Goal: Information Seeking & Learning: Find specific fact

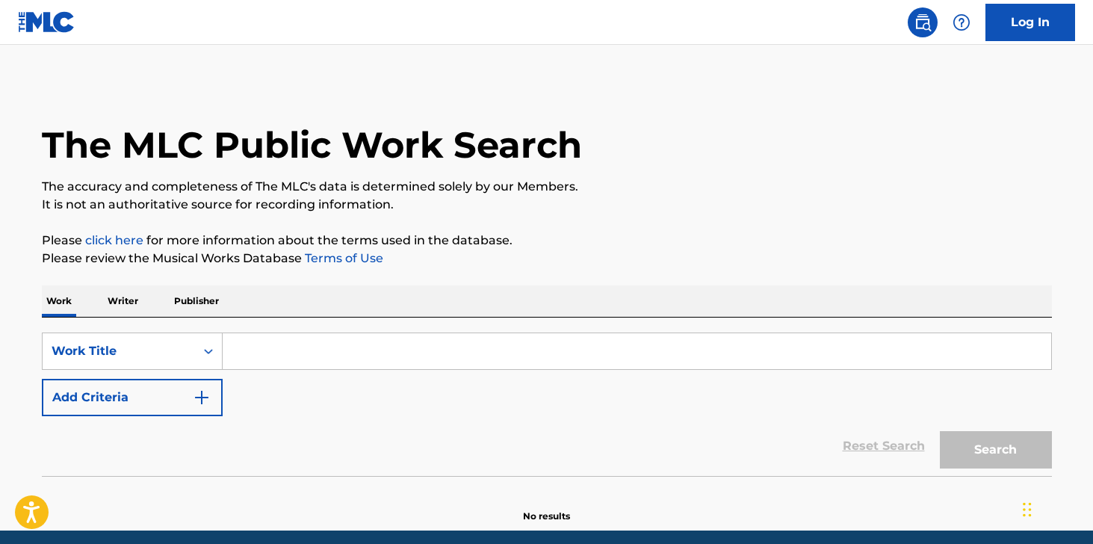
click at [290, 350] on input "Search Form" at bounding box center [637, 351] width 828 height 36
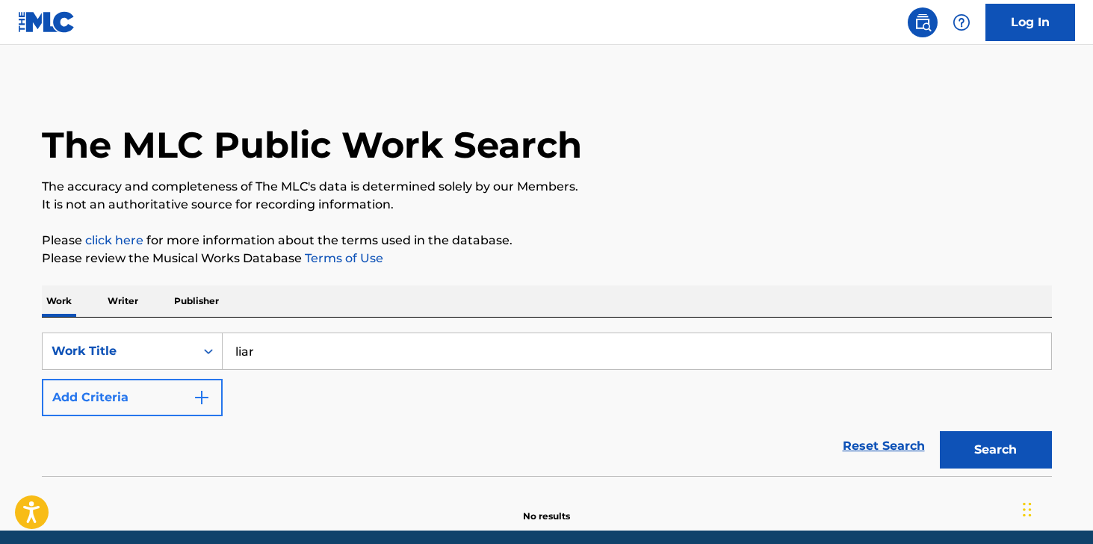
type input "liar"
click at [204, 395] on img "Search Form" at bounding box center [202, 397] width 18 height 18
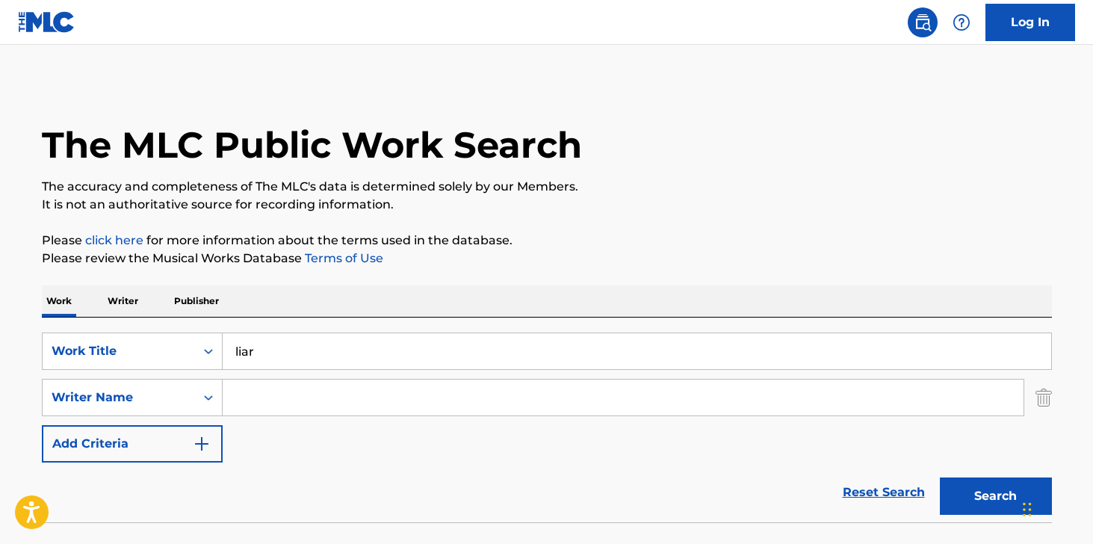
click at [268, 403] on input "Search Form" at bounding box center [623, 397] width 801 height 36
type input "[PERSON_NAME]"
click at [940, 477] on button "Search" at bounding box center [996, 495] width 112 height 37
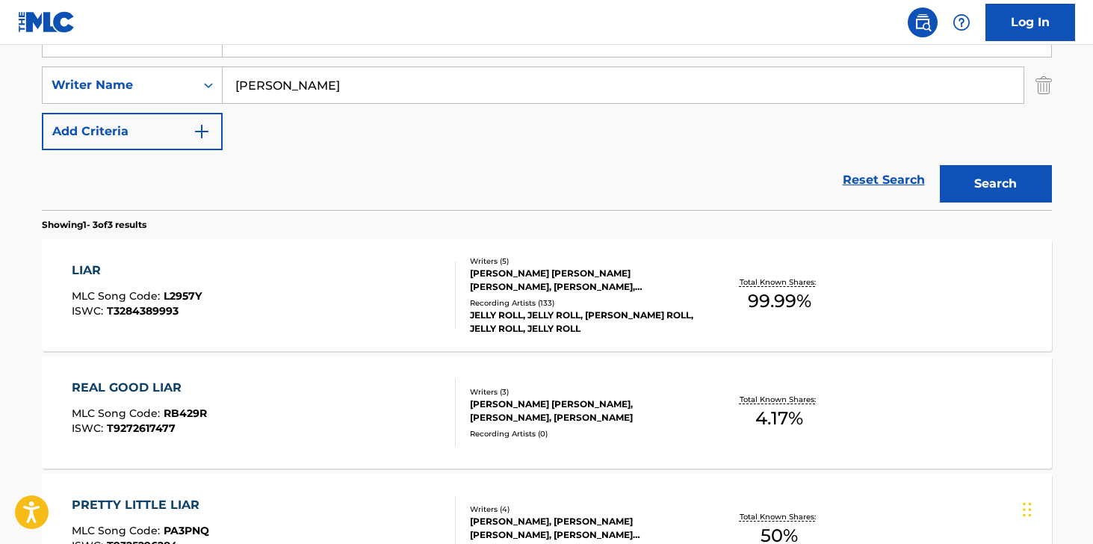
scroll to position [313, 0]
click at [392, 289] on div "LIAR MLC Song Code : L2957Y ISWC : T3284389993" at bounding box center [264, 294] width 384 height 67
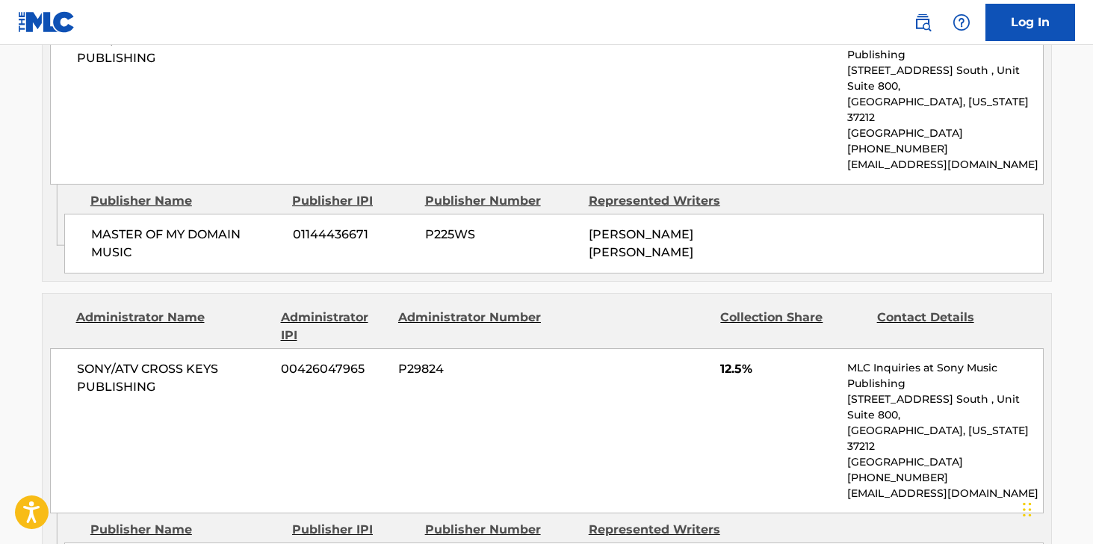
scroll to position [245, 0]
